Goal: Find contact information: Find contact information

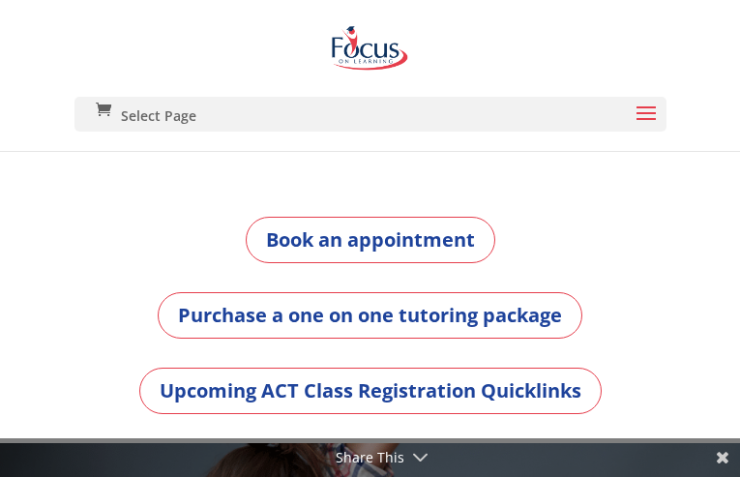
type input "AnLiBYmAjqoXvb"
type input "[EMAIL_ADDRESS][DOMAIN_NAME]"
type input "HcCrhHNadgLDIjVc"
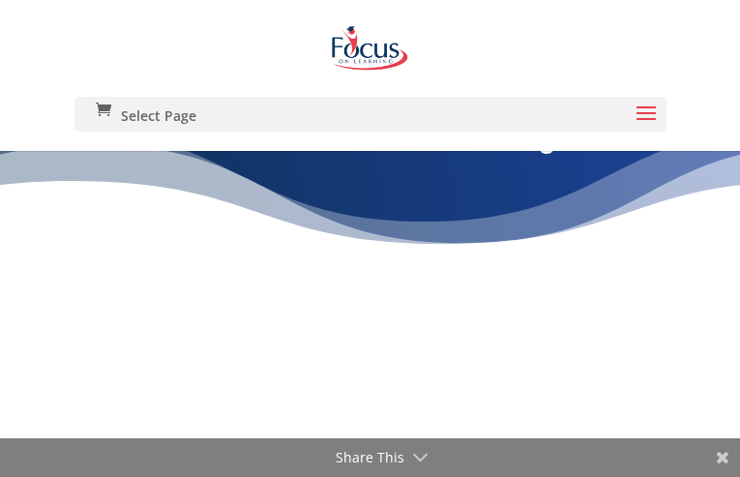
type input "NMyLNwHzjN"
type input "repifat030@gmail.com"
